Goal: Task Accomplishment & Management: Use online tool/utility

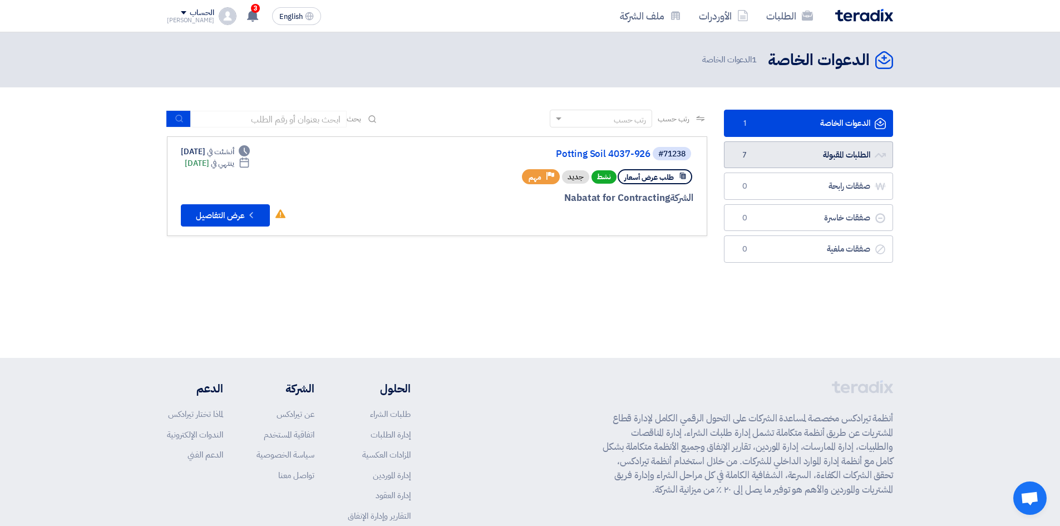
click at [748, 157] on span "7" at bounding box center [744, 155] width 13 height 11
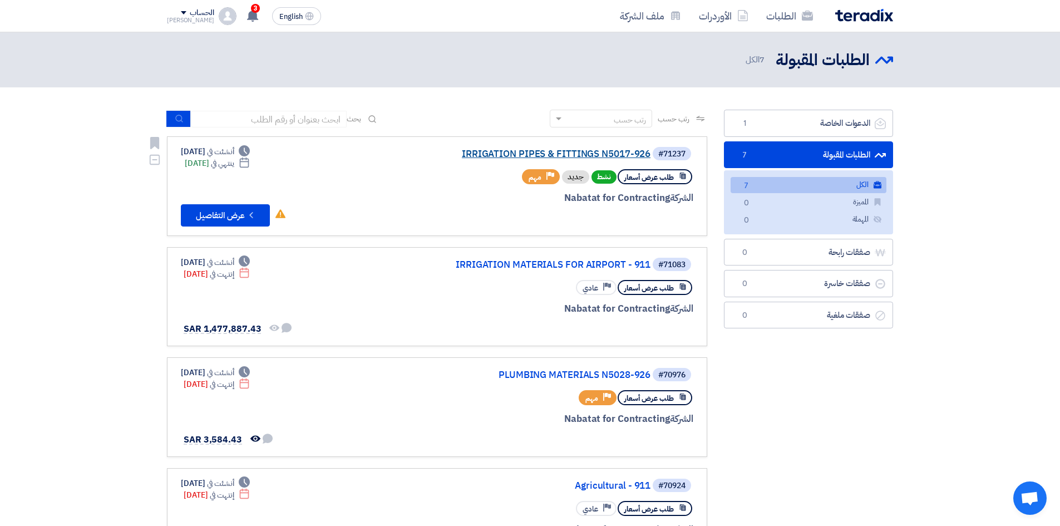
click at [591, 153] on link "IRRIGATION PIPES & FITTINGS N5017-926" at bounding box center [539, 154] width 222 height 10
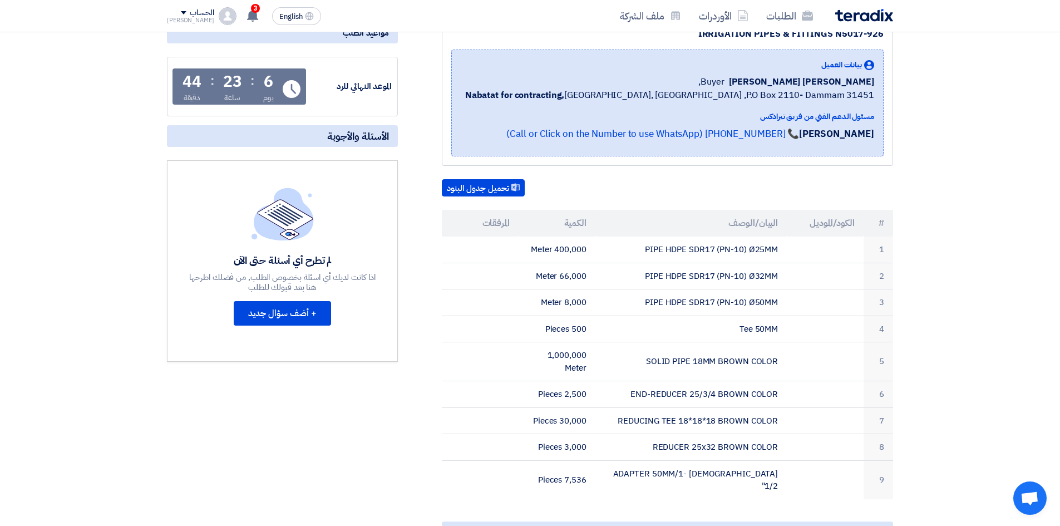
scroll to position [278, 0]
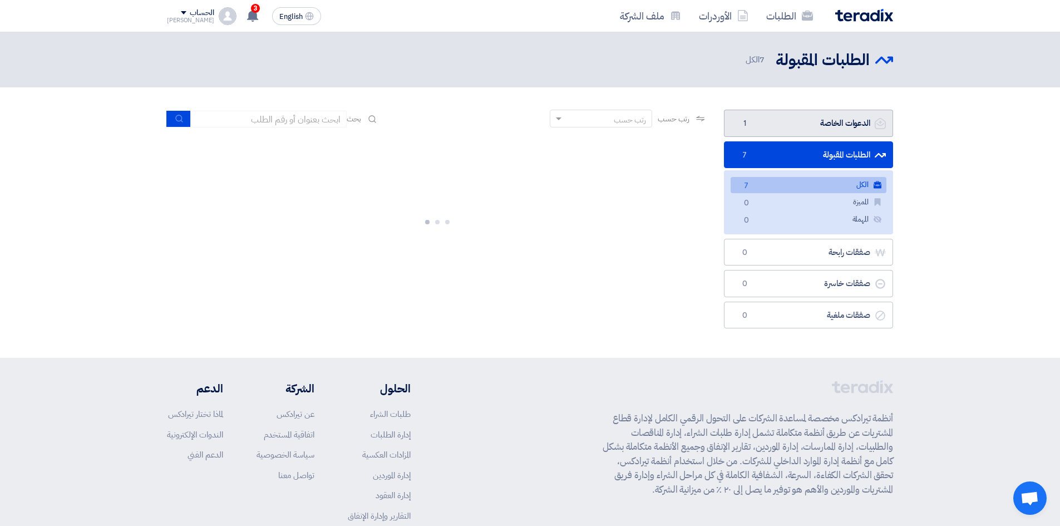
click at [806, 122] on link "الدعوات الخاصة الدعوات الخاصة 1" at bounding box center [808, 123] width 169 height 27
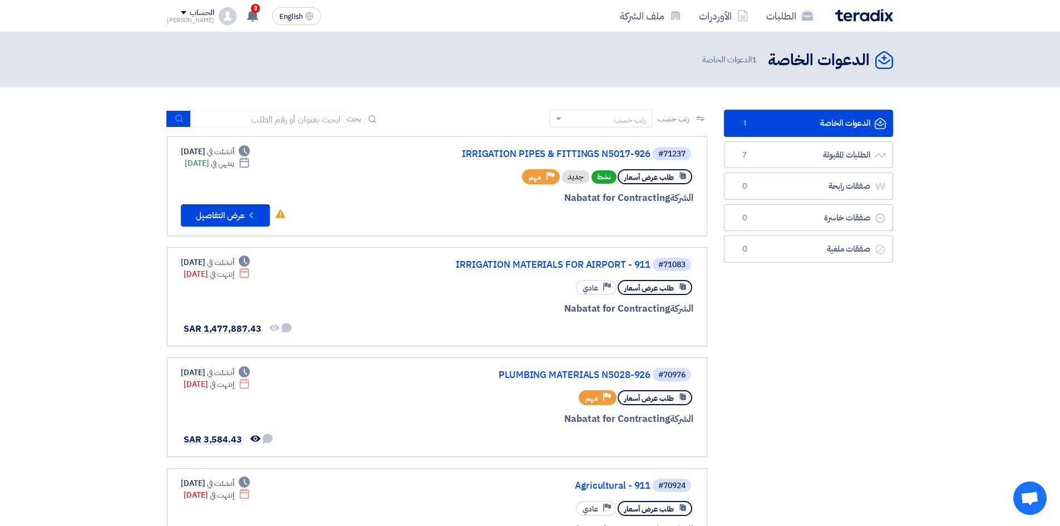
click at [561, 146] on div "#71237 IRRIGATION PIPES & FITTINGS N5017-926" at bounding box center [559, 154] width 268 height 16
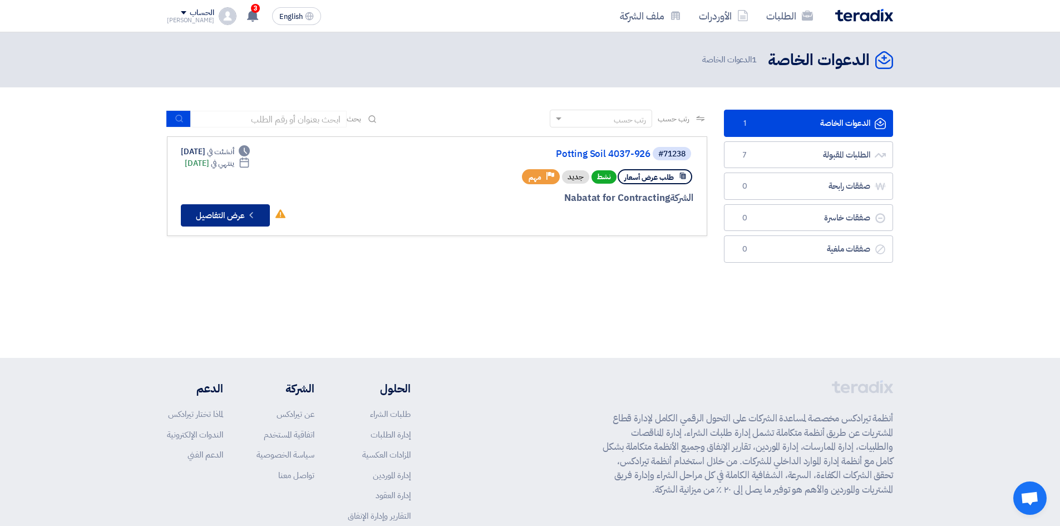
click at [239, 225] on button "Check details عرض التفاصيل" at bounding box center [225, 215] width 89 height 22
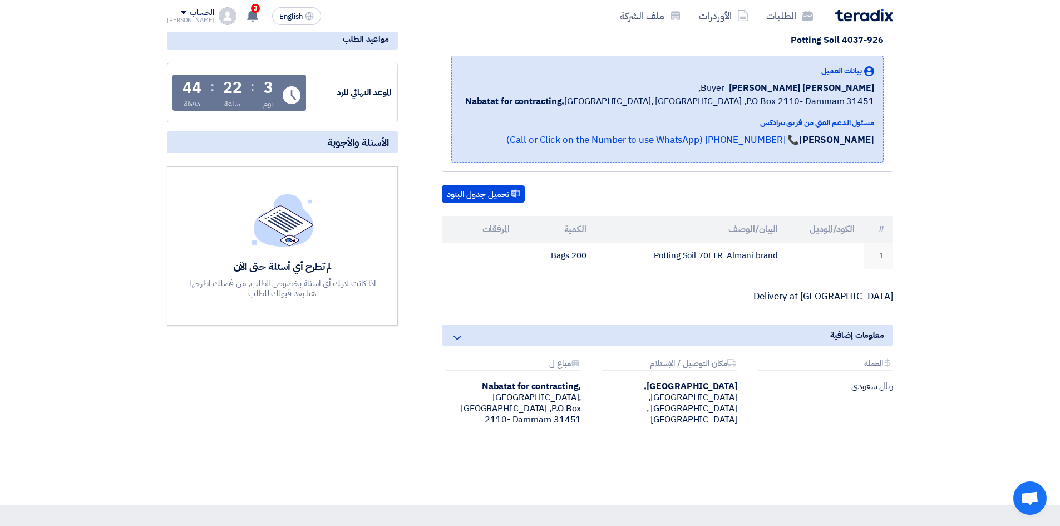
scroll to position [167, 0]
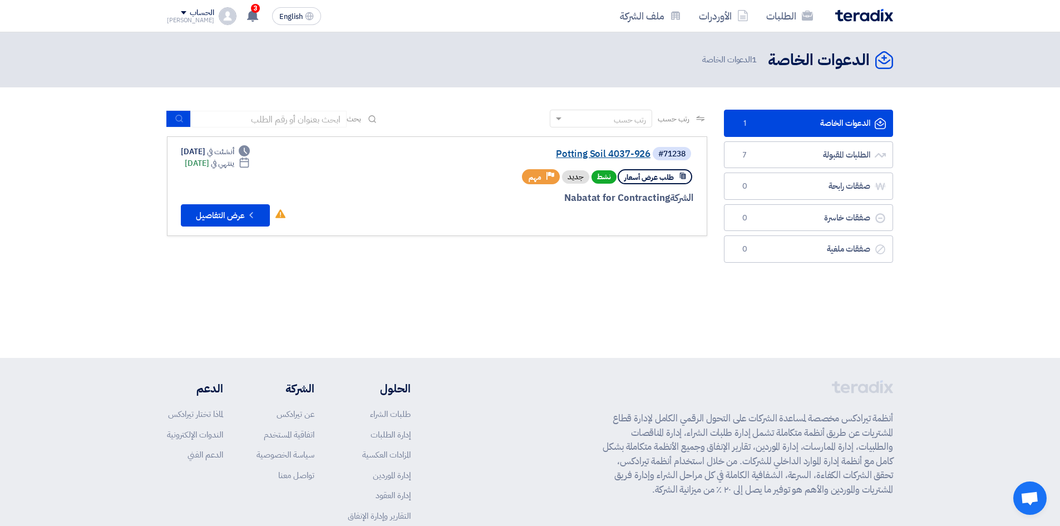
click at [625, 149] on link "Potting Soil 4037-926" at bounding box center [539, 154] width 222 height 10
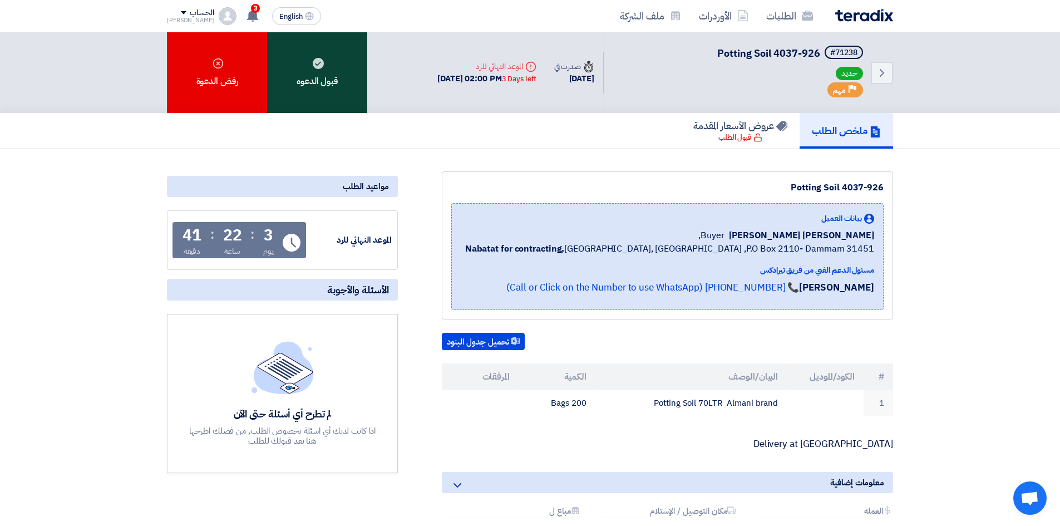
click at [306, 80] on div "قبول الدعوه" at bounding box center [317, 72] width 100 height 81
